Goal: Task Accomplishment & Management: Manage account settings

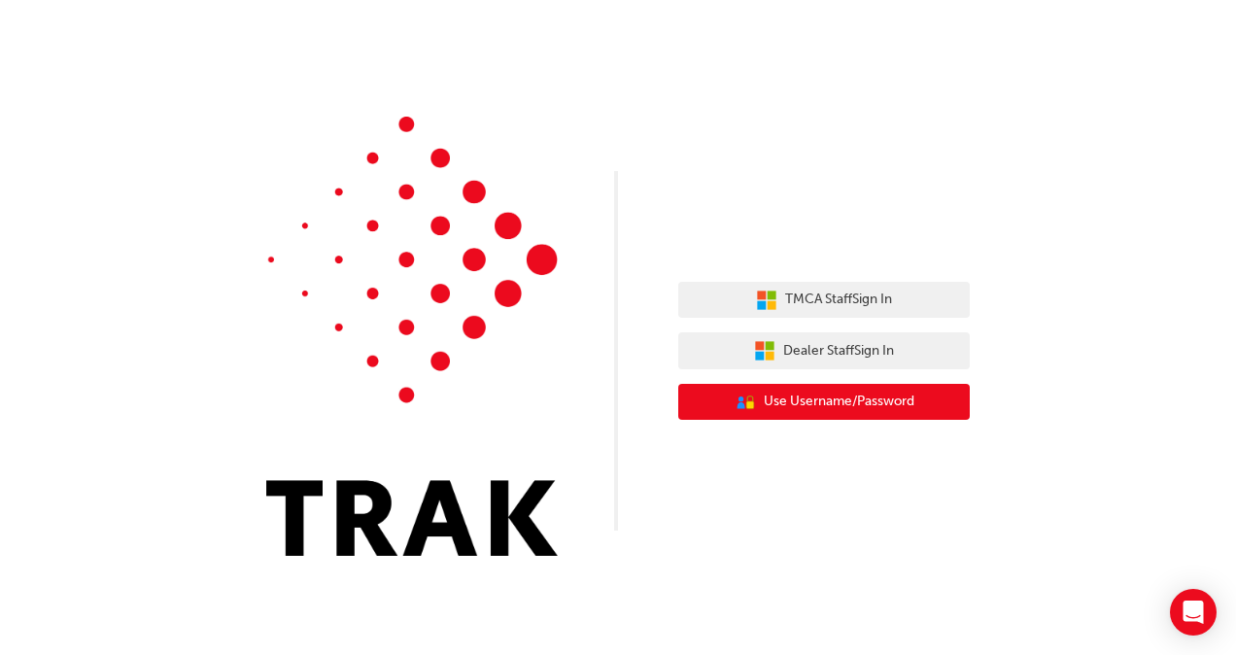
click at [854, 402] on span "Use Username/Password" at bounding box center [839, 402] width 151 height 22
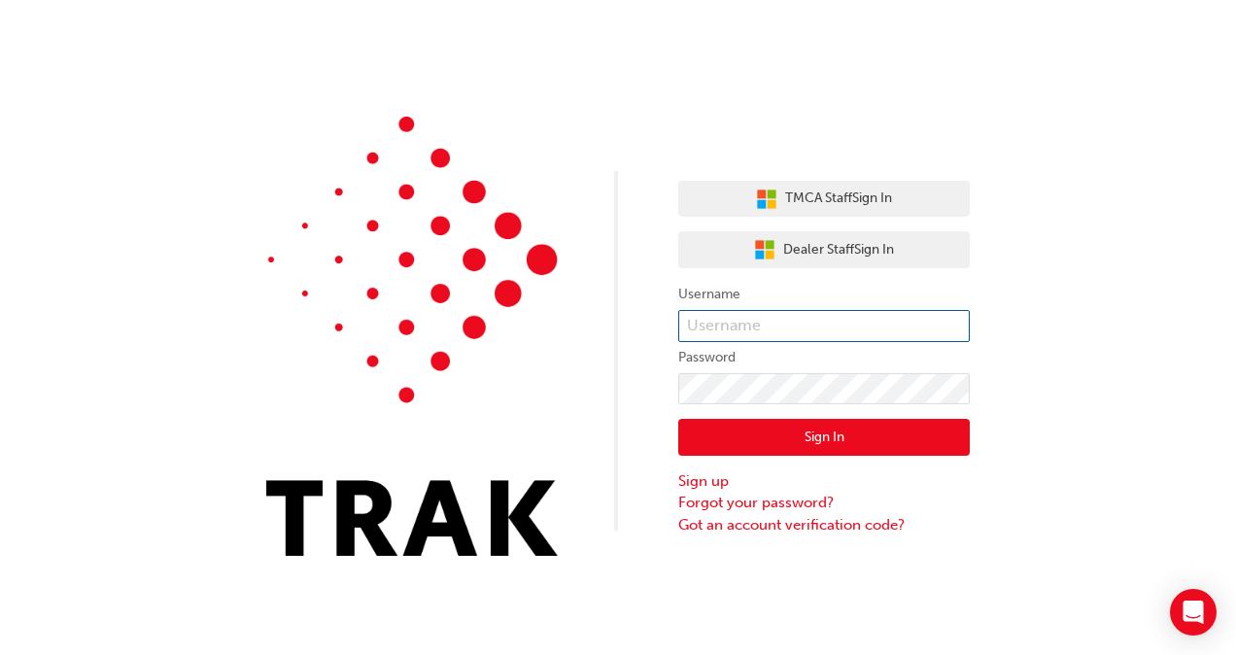
type input "swong"
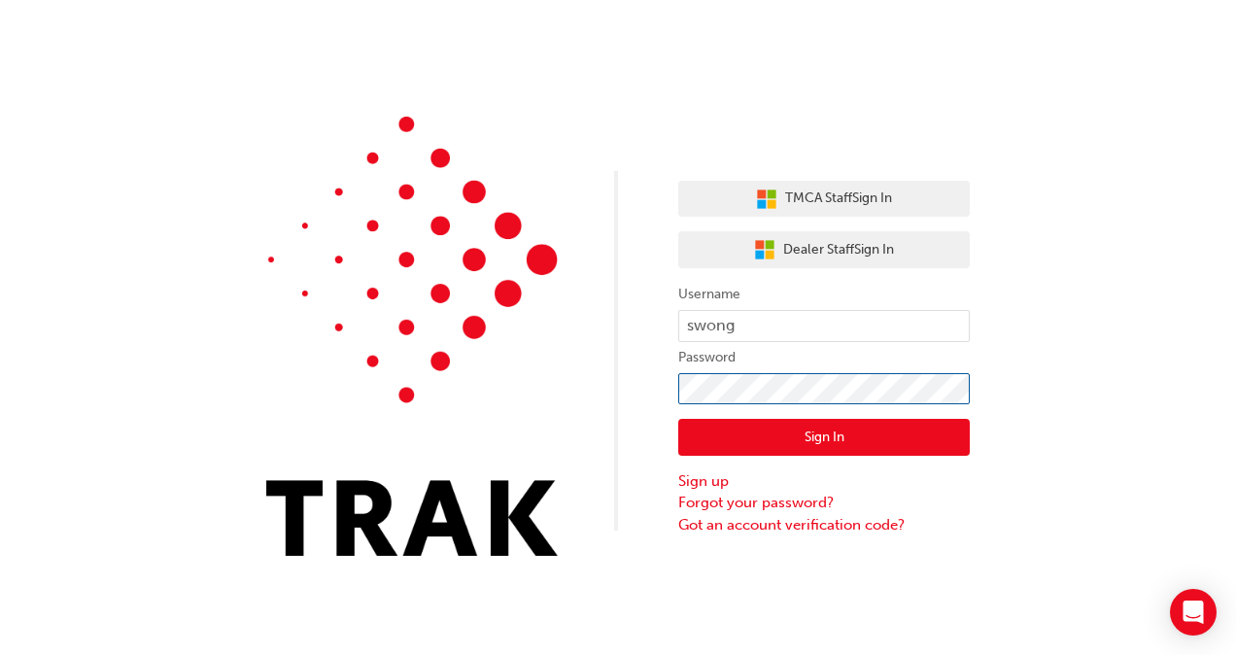
click button "Sign In" at bounding box center [823, 437] width 291 height 37
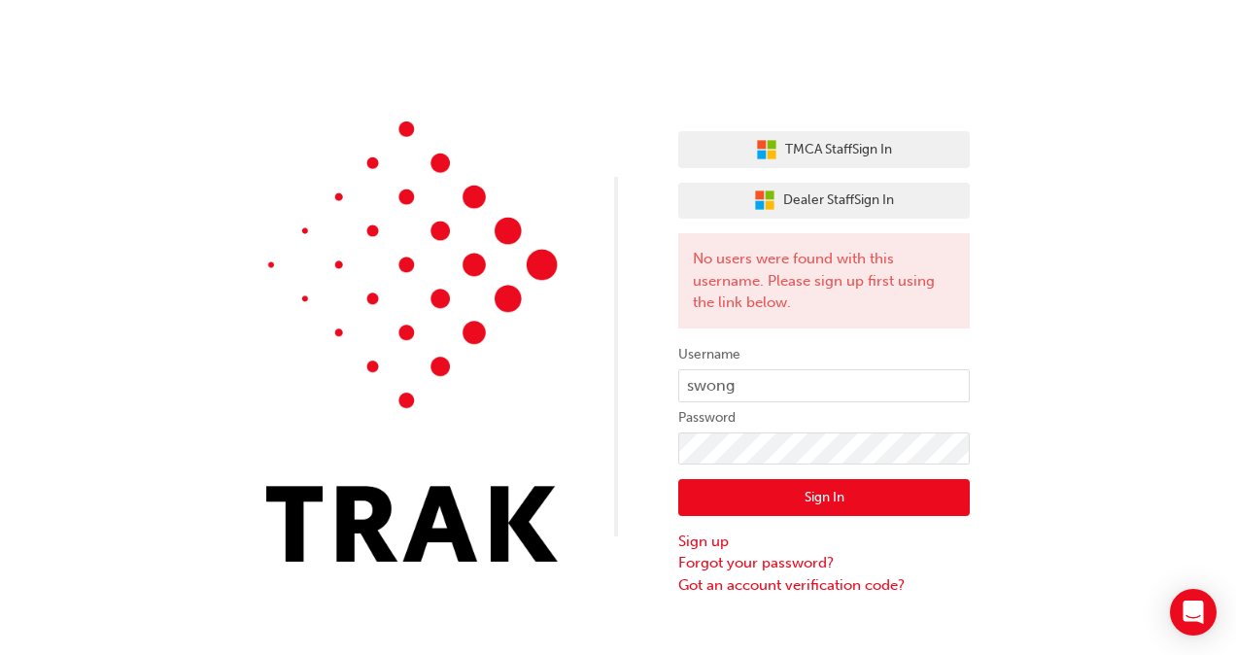
click at [703, 503] on button "Sign In" at bounding box center [823, 497] width 291 height 37
click at [771, 379] on input "swong" at bounding box center [823, 385] width 291 height 33
type input "[PERSON_NAME].[PERSON_NAME]"
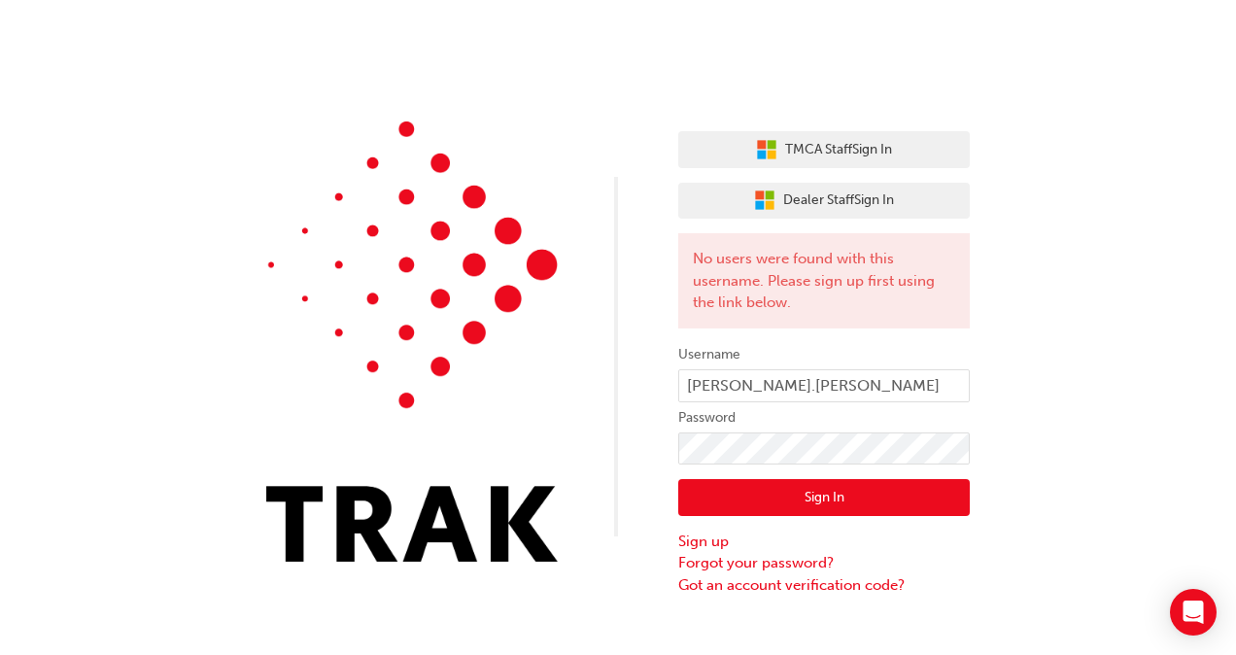
click at [703, 502] on button "Sign In" at bounding box center [823, 497] width 291 height 37
